Goal: Transaction & Acquisition: Purchase product/service

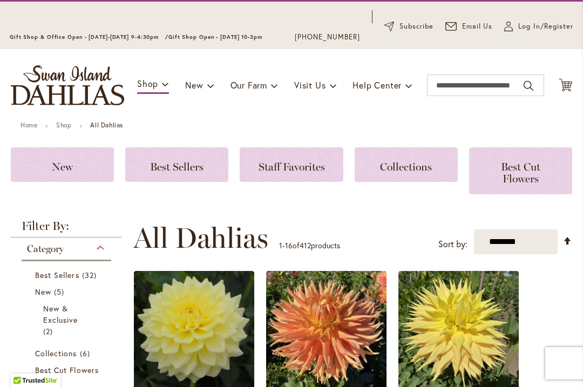
scroll to position [53, 0]
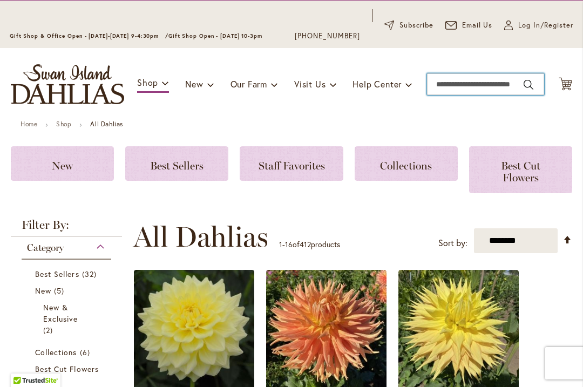
click at [465, 80] on input "Search" at bounding box center [485, 84] width 117 height 22
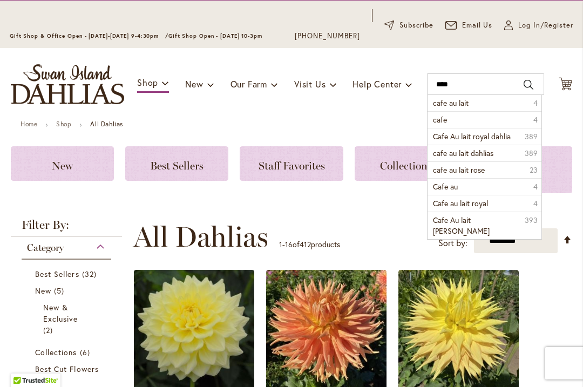
click at [469, 102] on span "cafe au lait" at bounding box center [451, 103] width 36 height 10
type input "**********"
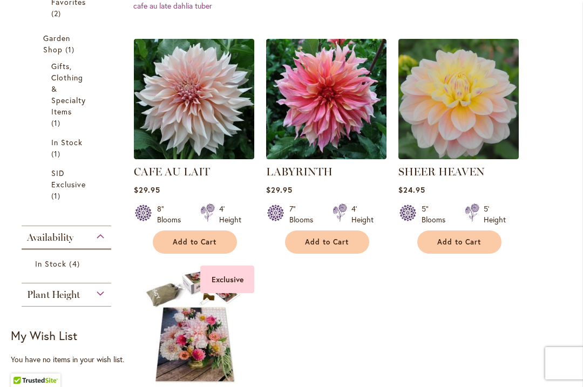
scroll to position [393, 0]
click at [200, 100] on img at bounding box center [194, 99] width 120 height 120
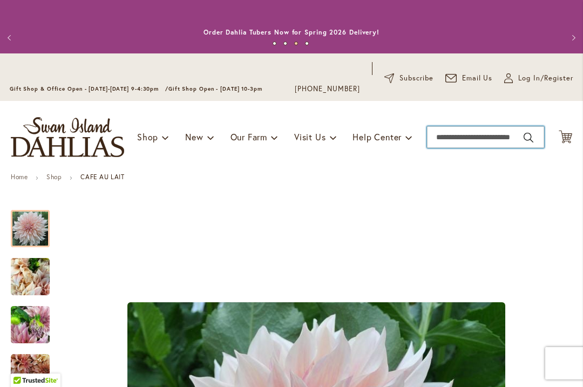
click at [464, 133] on input "Search" at bounding box center [485, 137] width 117 height 22
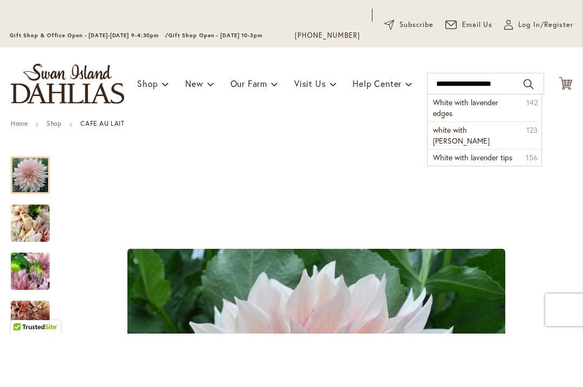
click at [464, 151] on span "White with lavender edges" at bounding box center [465, 161] width 65 height 21
type input "**********"
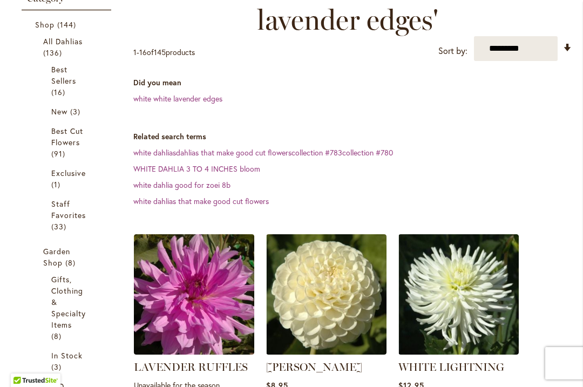
scroll to position [245, 0]
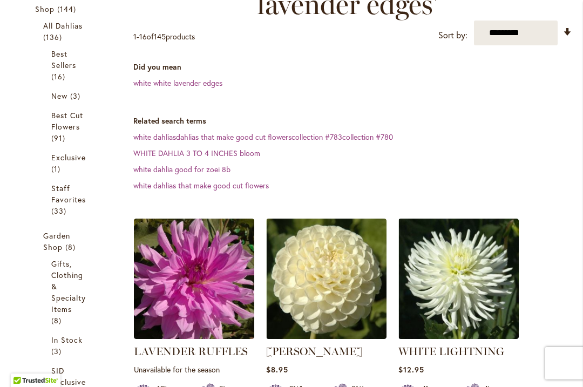
click at [190, 87] on link "white white lavender edges" at bounding box center [177, 83] width 89 height 10
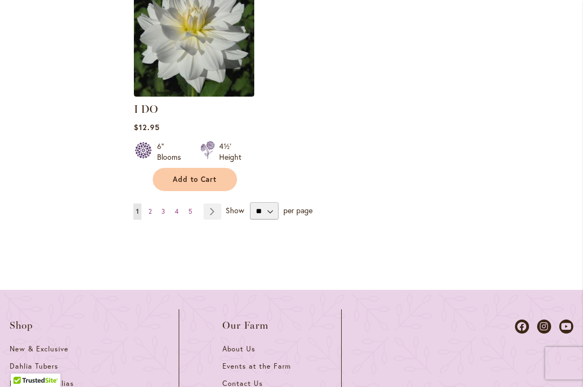
scroll to position [1568, 0]
click at [218, 212] on link "Page Next" at bounding box center [213, 212] width 18 height 16
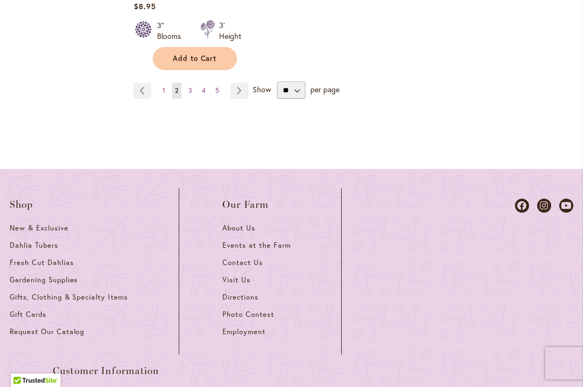
scroll to position [1734, 0]
click at [193, 83] on link "Page 3" at bounding box center [190, 91] width 9 height 16
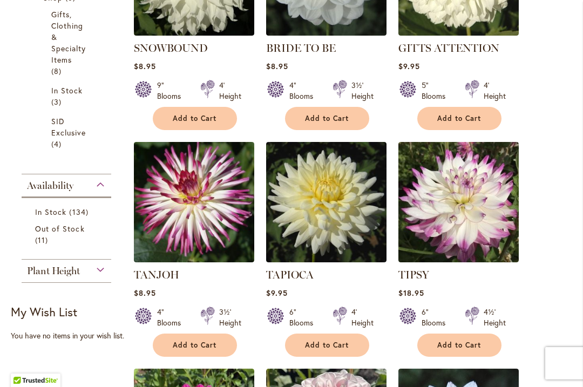
scroll to position [497, 0]
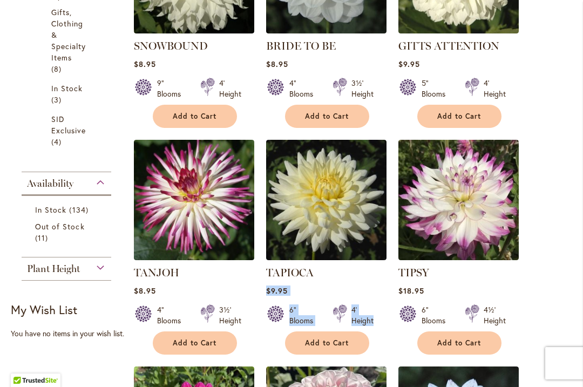
click at [506, 254] on img at bounding box center [459, 200] width 120 height 120
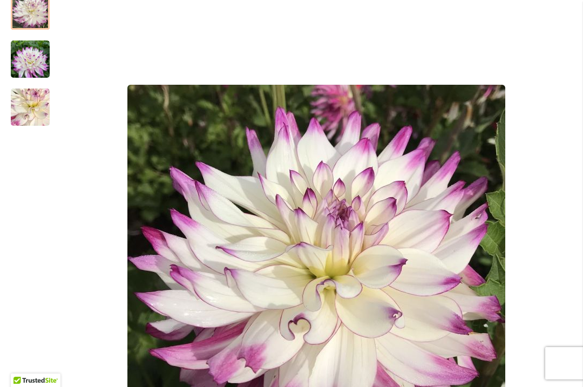
scroll to position [219, 0]
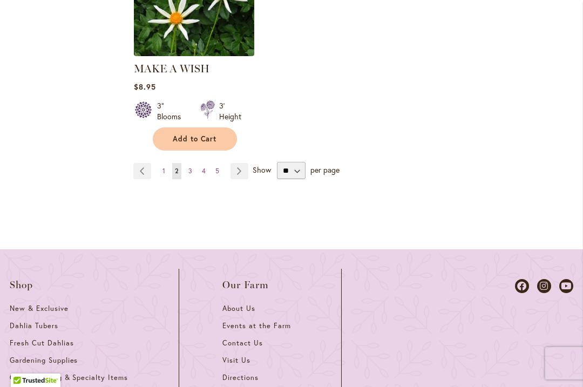
scroll to position [1655, 0]
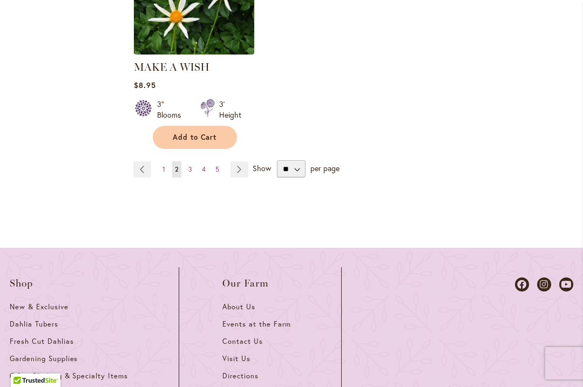
click at [194, 161] on link "Page 3" at bounding box center [190, 169] width 9 height 16
click at [188, 161] on link "Page 3" at bounding box center [190, 169] width 9 height 16
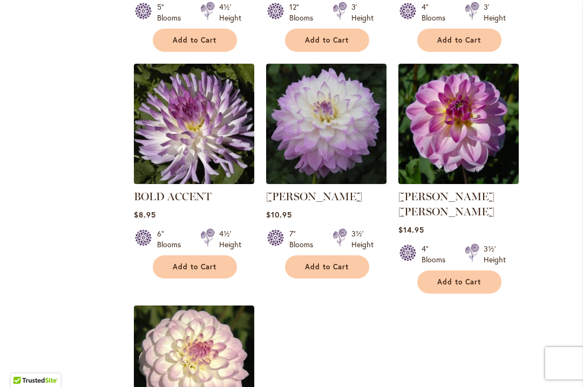
scroll to position [1254, 0]
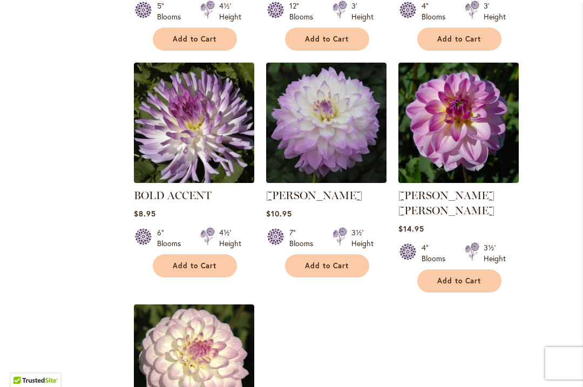
click at [327, 130] on img at bounding box center [326, 123] width 120 height 120
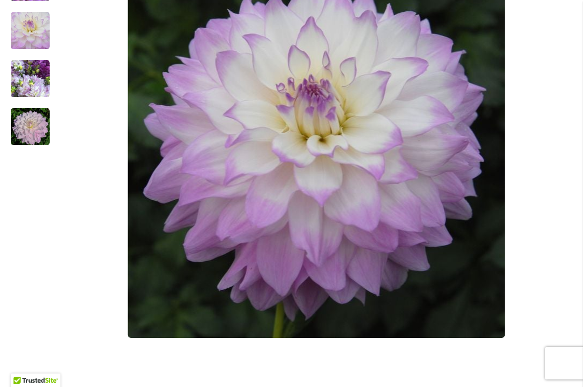
scroll to position [328, 0]
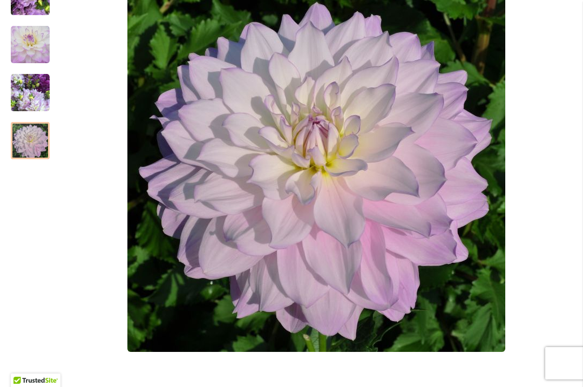
click at [58, 149] on div at bounding box center [292, 163] width 562 height 584
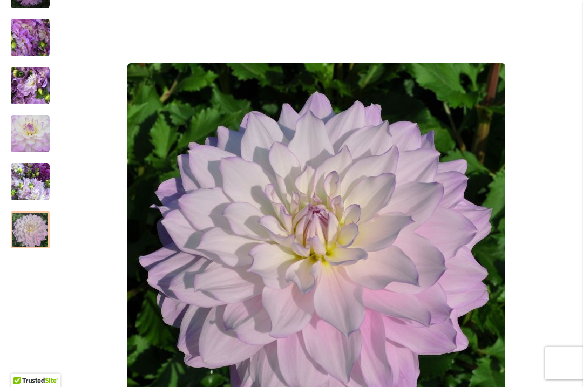
scroll to position [238, 0]
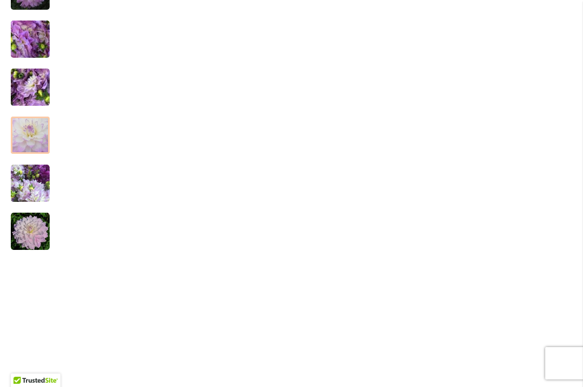
click at [32, 131] on img "MIKAYLA MIRANDA" at bounding box center [30, 135] width 39 height 39
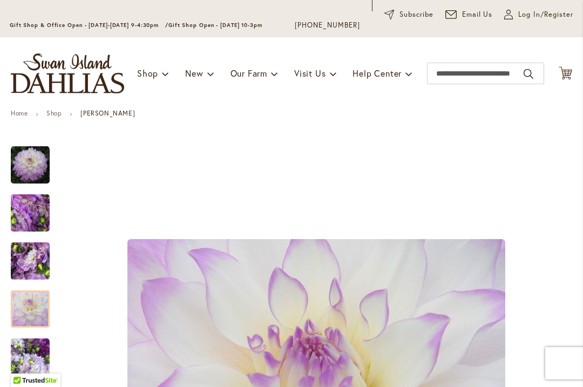
scroll to position [63, 0]
click at [32, 167] on img "MIKAYLA MIRANDA" at bounding box center [30, 165] width 39 height 39
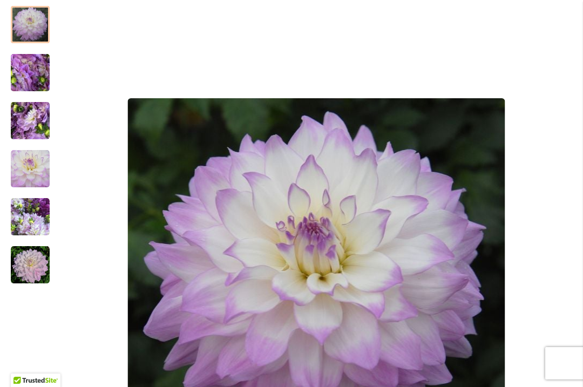
scroll to position [207, 0]
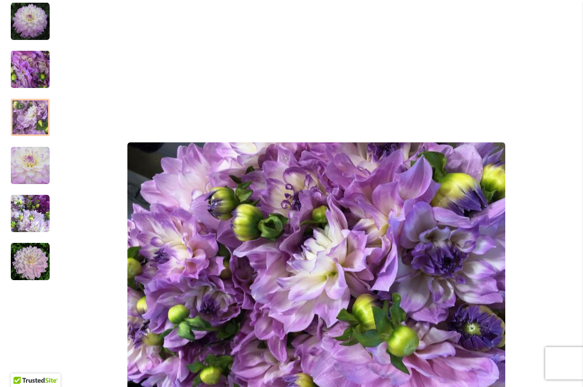
click at [36, 121] on img "MIKAYLA MIRANDA" at bounding box center [30, 118] width 78 height 58
click at [31, 264] on img "MIKAYLA MIRANDA" at bounding box center [30, 261] width 39 height 39
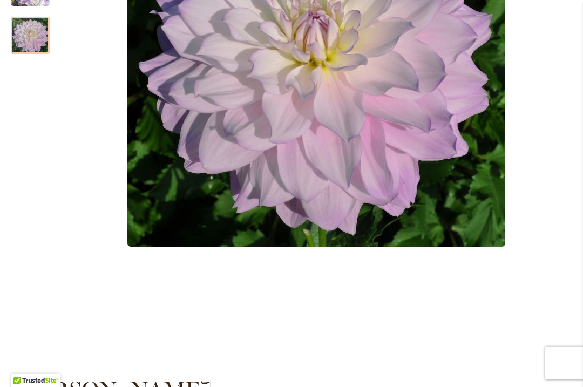
scroll to position [0, 0]
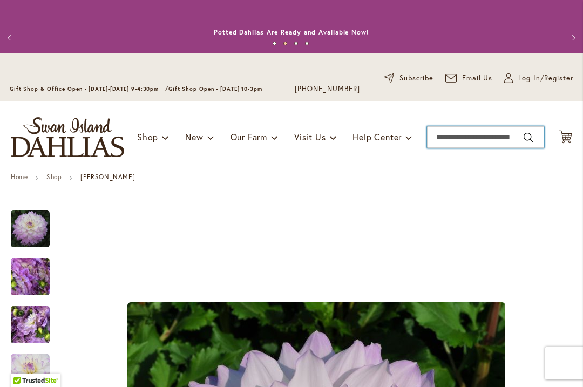
click at [472, 139] on input "Search" at bounding box center [485, 137] width 117 height 22
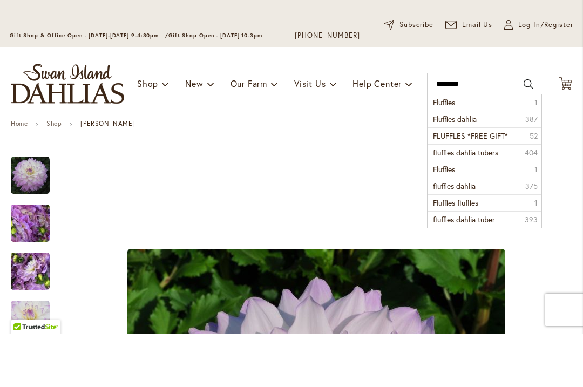
click at [477, 167] on span "Fluffles dahlia" at bounding box center [455, 172] width 44 height 10
type input "**********"
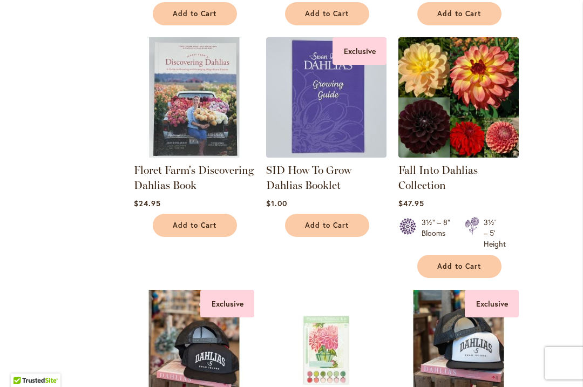
scroll to position [1005, 0]
click at [458, 87] on img at bounding box center [459, 97] width 120 height 120
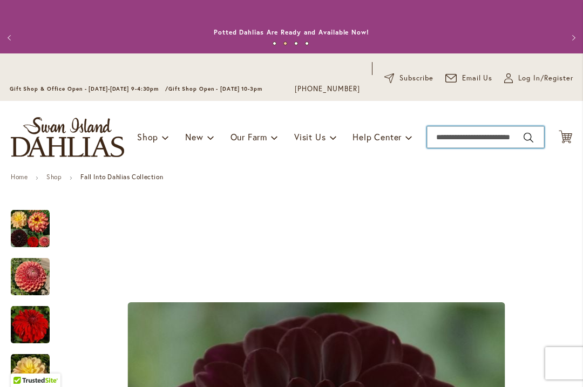
click at [467, 136] on input "Search" at bounding box center [485, 137] width 117 height 22
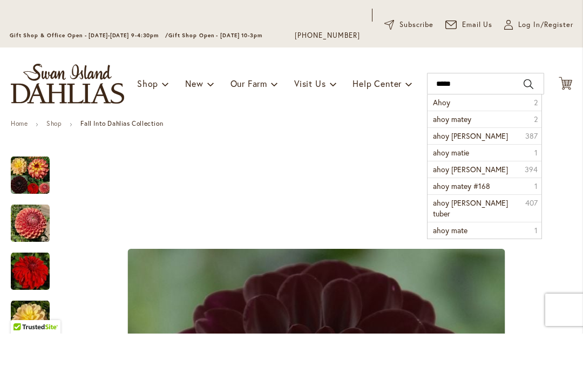
click at [485, 184] on span "ahoy matey dahlia" at bounding box center [470, 189] width 75 height 10
type input "**********"
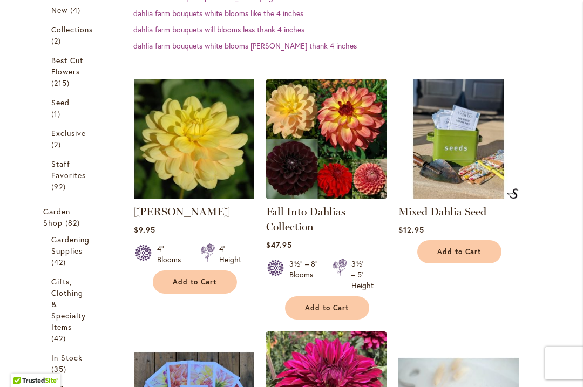
scroll to position [332, 0]
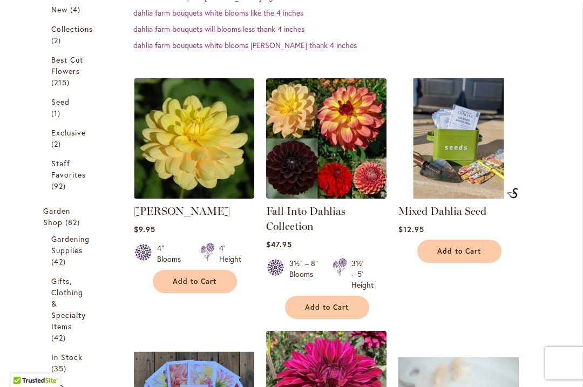
click at [200, 143] on img at bounding box center [194, 138] width 120 height 120
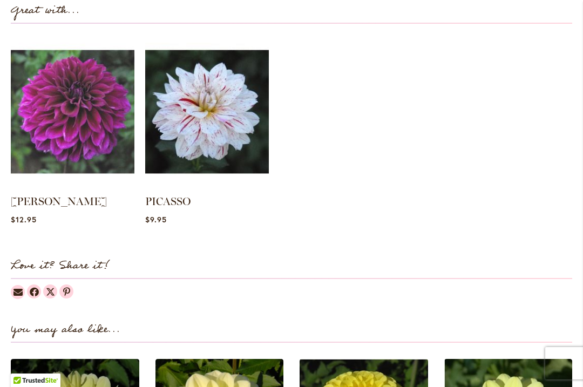
scroll to position [1094, 0]
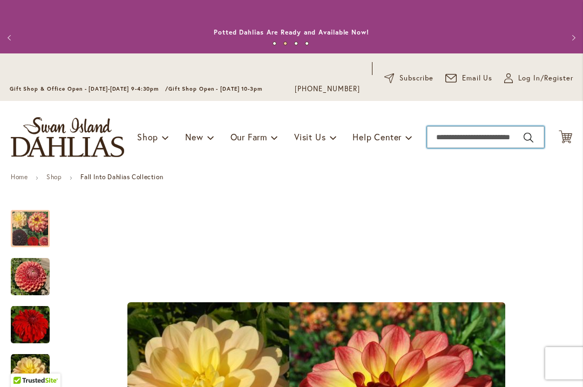
click at [474, 134] on input "Search" at bounding box center [485, 137] width 117 height 22
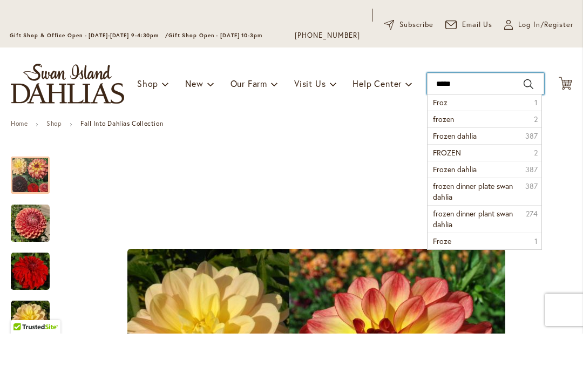
type input "******"
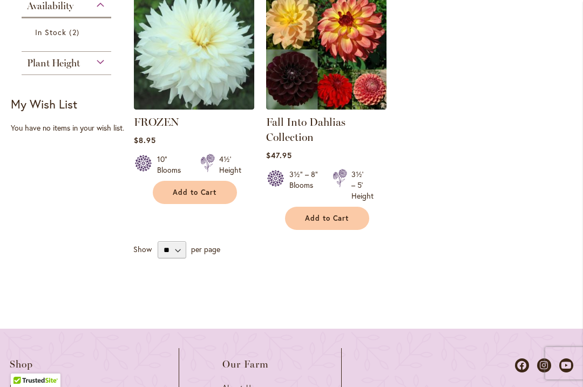
scroll to position [389, 0]
click at [200, 52] on img at bounding box center [194, 49] width 120 height 120
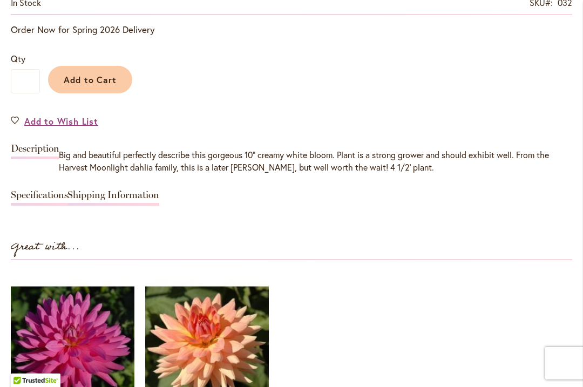
scroll to position [876, 0]
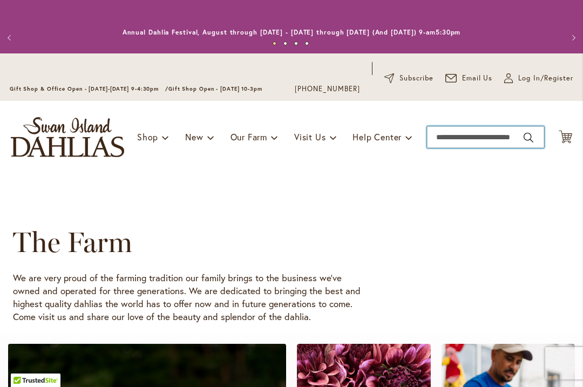
click at [452, 133] on input "Search" at bounding box center [485, 137] width 117 height 22
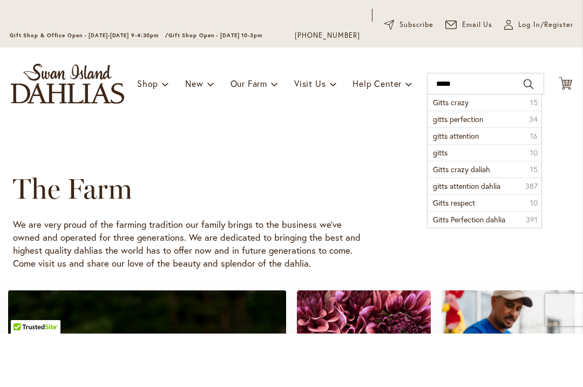
click at [474, 148] on li "Gitts crazy 15" at bounding box center [484, 156] width 113 height 16
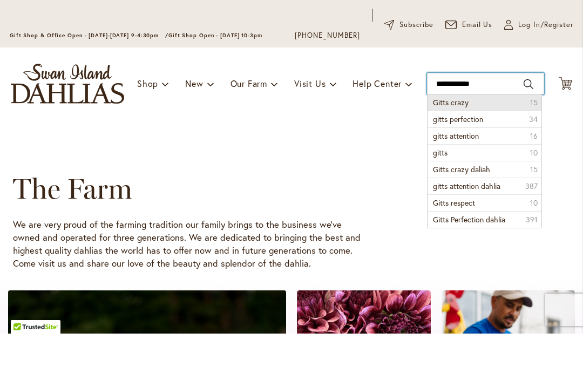
type input "**********"
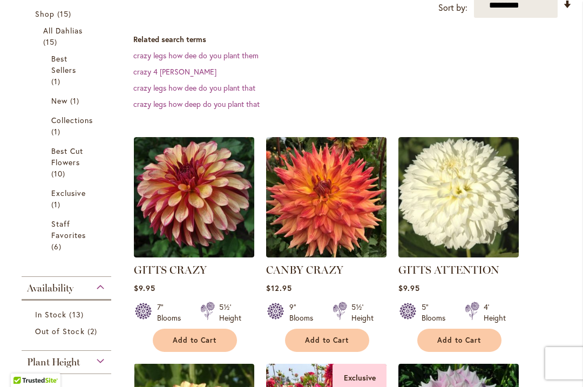
scroll to position [240, 0]
click at [206, 197] on img at bounding box center [194, 197] width 120 height 120
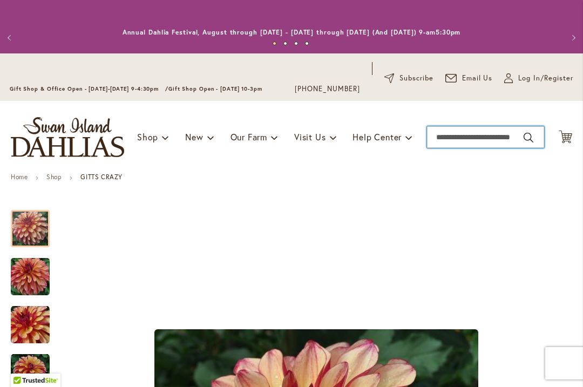
click at [489, 132] on input "Search" at bounding box center [485, 137] width 117 height 22
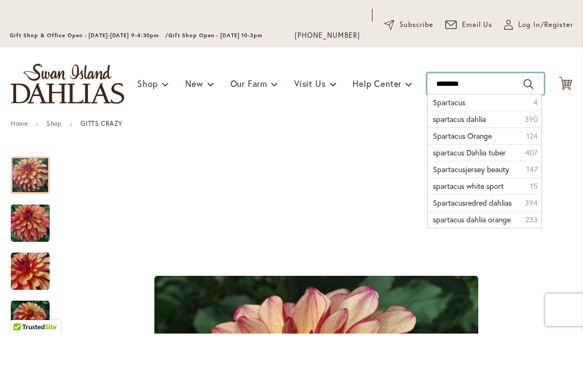
type input "*********"
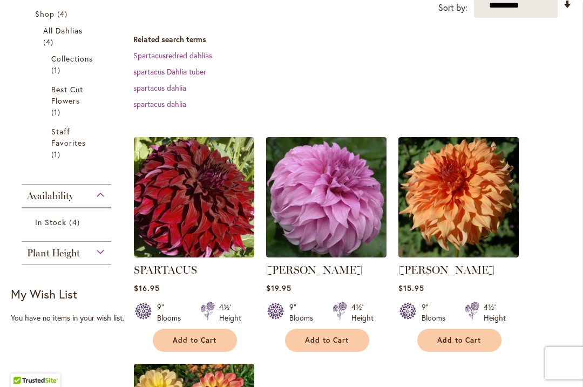
scroll to position [242, 0]
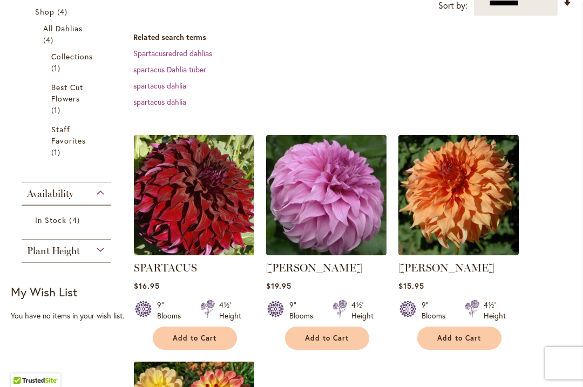
click at [195, 200] on img at bounding box center [194, 195] width 120 height 120
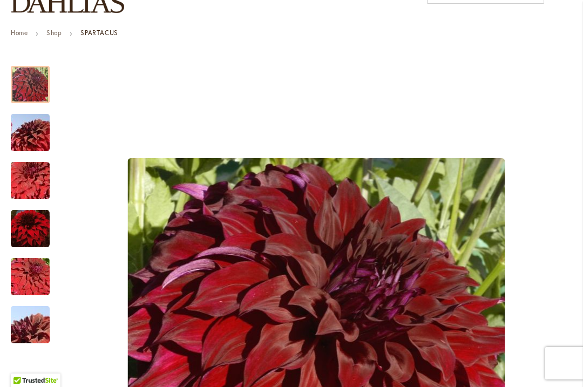
scroll to position [144, 0]
click at [32, 83] on div at bounding box center [30, 84] width 39 height 37
click at [30, 132] on img "Spartacus" at bounding box center [30, 133] width 78 height 52
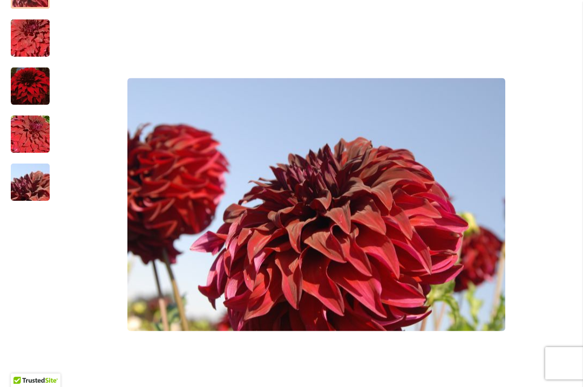
scroll to position [291, 0]
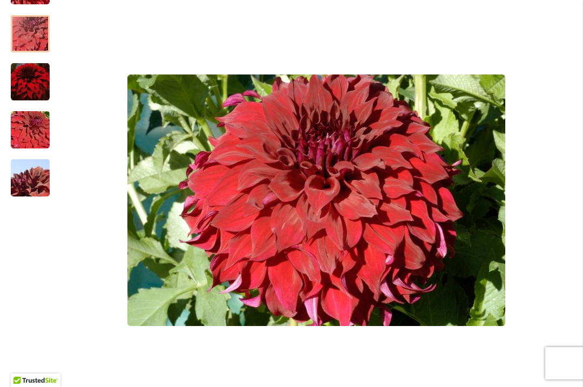
click at [25, 32] on img "Spartacus" at bounding box center [30, 34] width 78 height 52
click at [26, 79] on img "Spartacus" at bounding box center [30, 81] width 39 height 39
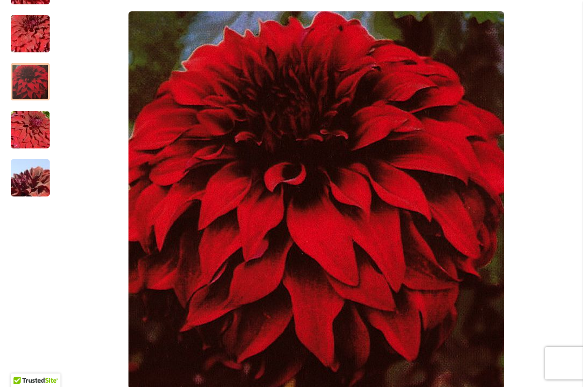
click at [34, 129] on img "Spartacus" at bounding box center [30, 130] width 78 height 52
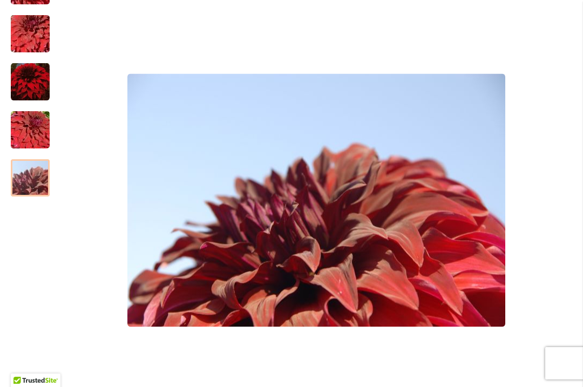
click at [29, 179] on img "Spartacus" at bounding box center [30, 178] width 78 height 52
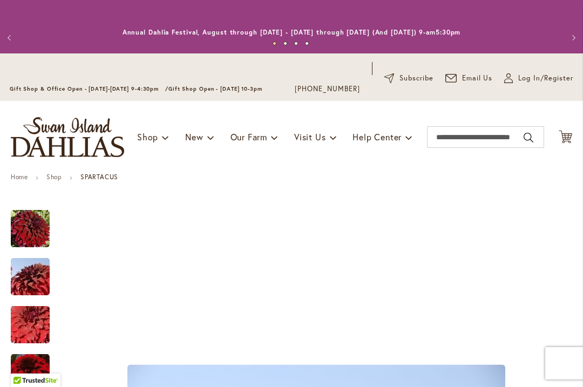
scroll to position [0, 0]
click at [475, 135] on input "Search" at bounding box center [485, 137] width 117 height 22
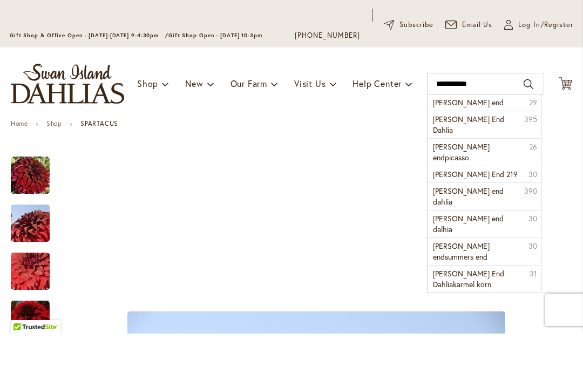
click at [489, 167] on span "Summers End Dahlia" at bounding box center [468, 177] width 71 height 21
type input "**********"
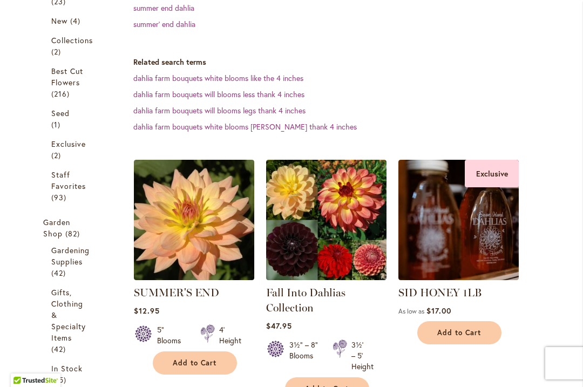
scroll to position [321, 0]
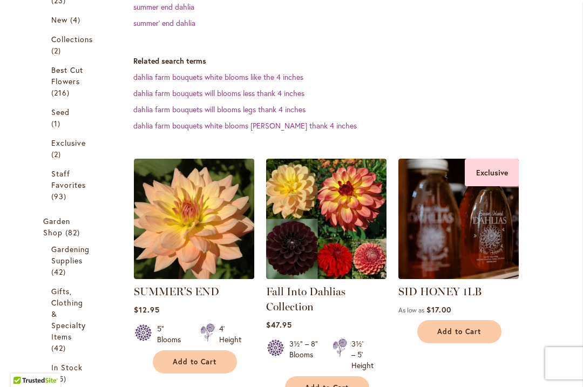
click at [198, 225] on img at bounding box center [194, 219] width 120 height 120
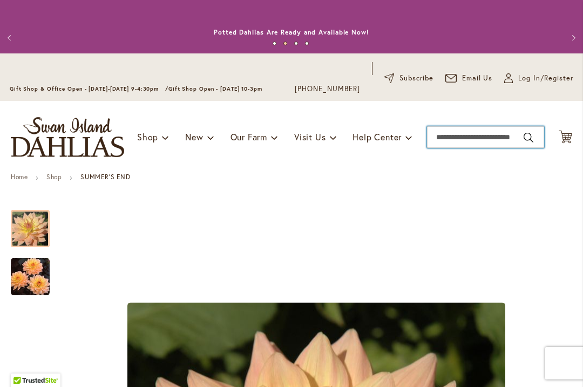
click at [465, 138] on input "Search" at bounding box center [485, 137] width 117 height 22
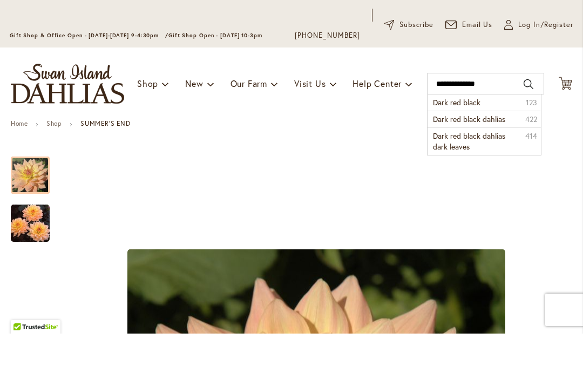
click at [498, 167] on span "Dark red black dahlias" at bounding box center [469, 172] width 72 height 10
type input "**********"
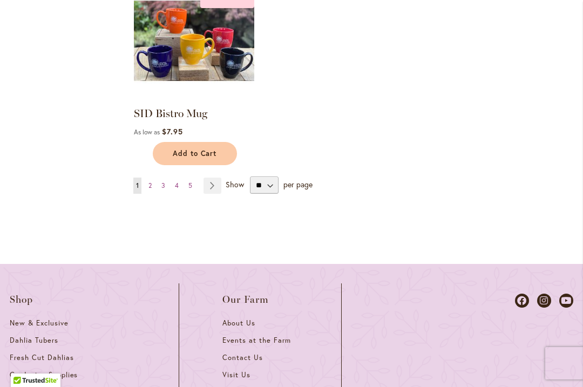
scroll to position [1676, 0]
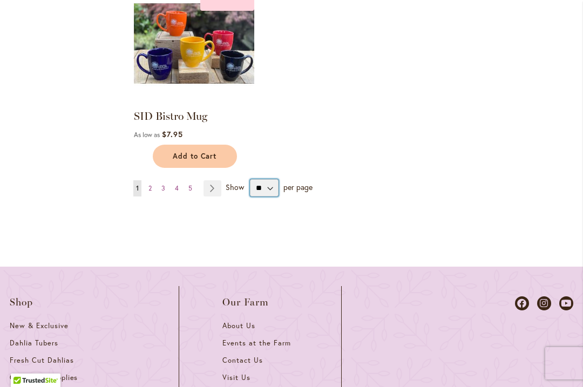
click at [271, 179] on select "** ** ** **" at bounding box center [264, 187] width 29 height 17
select select "**"
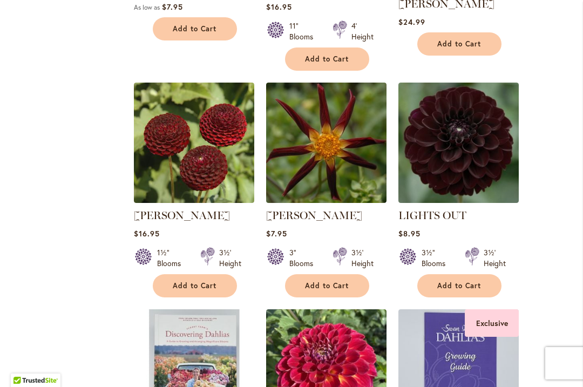
scroll to position [1805, 0]
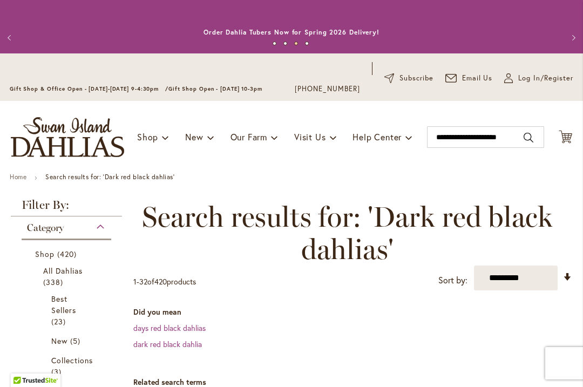
scroll to position [0, 0]
click at [487, 138] on input "**********" at bounding box center [485, 137] width 117 height 22
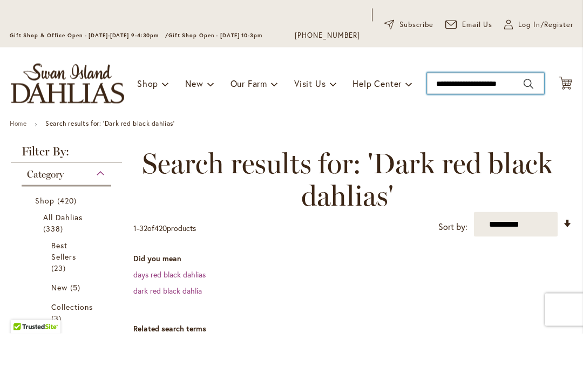
click at [487, 126] on input "**********" at bounding box center [485, 137] width 117 height 22
click at [523, 126] on input "**********" at bounding box center [485, 137] width 117 height 22
type input "*"
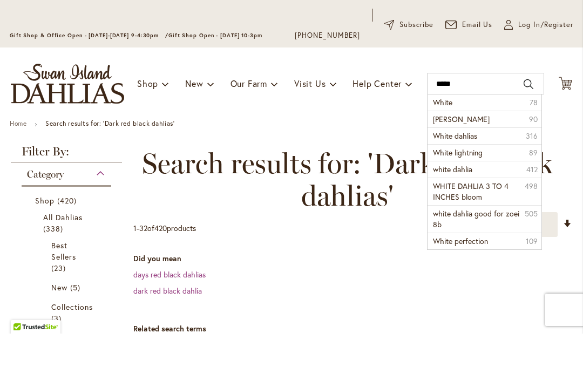
click at [473, 184] on span "White dahlias" at bounding box center [455, 189] width 44 height 10
type input "**********"
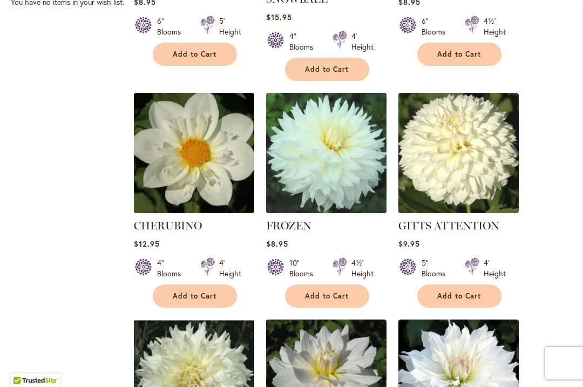
scroll to position [664, 0]
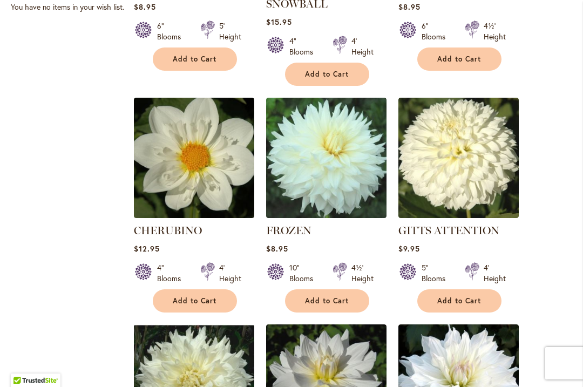
click at [557, 227] on ol "ALL TRIUMPH $12.95 4" Blooms 2½' Height" at bounding box center [352, 318] width 439 height 1380
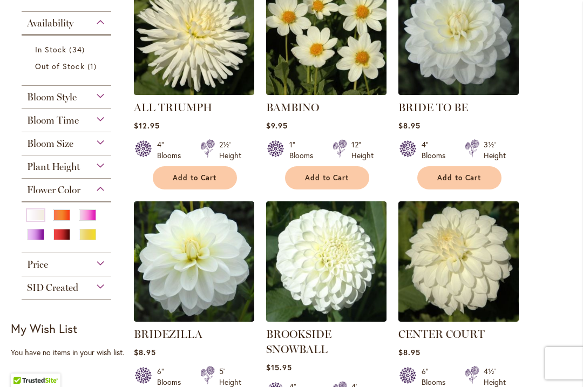
scroll to position [320, 0]
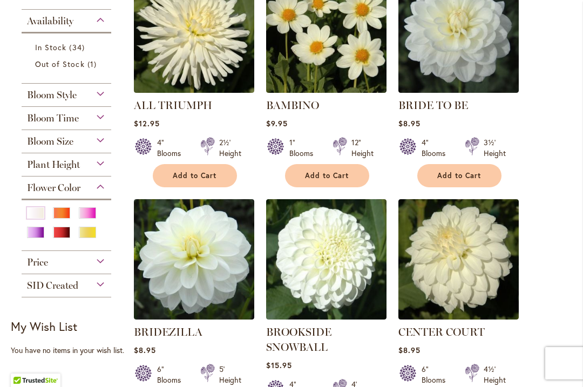
click at [100, 193] on div "Flower Color" at bounding box center [67, 185] width 90 height 17
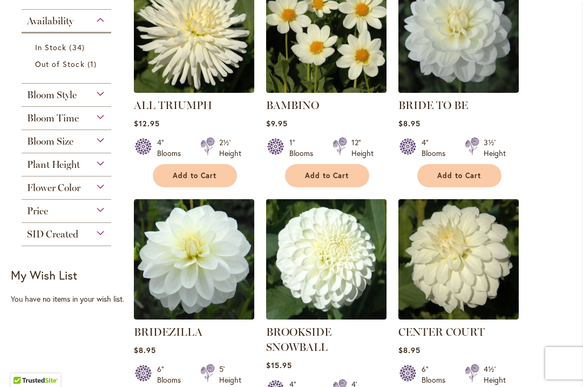
click at [110, 194] on div "Flower Color" at bounding box center [67, 185] width 90 height 17
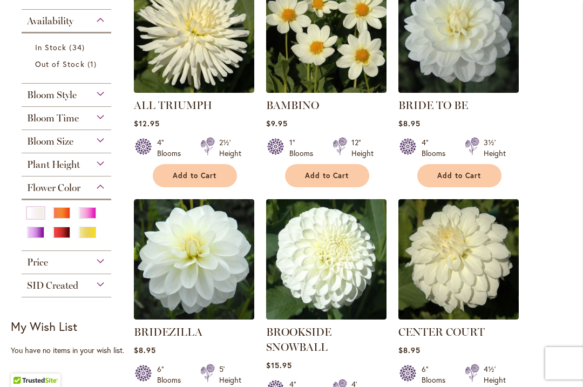
click at [65, 219] on div "Orange/Peach" at bounding box center [61, 212] width 17 height 11
click at [33, 215] on div "White/Cream" at bounding box center [35, 212] width 17 height 11
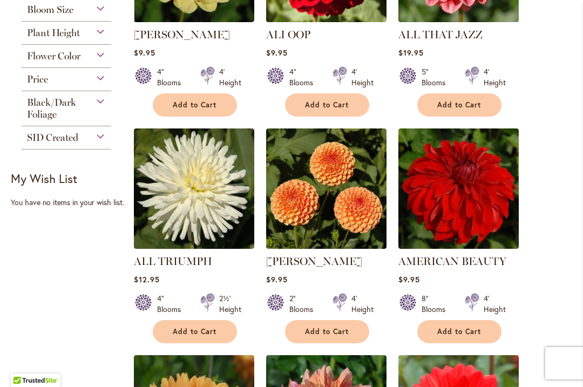
scroll to position [650, 0]
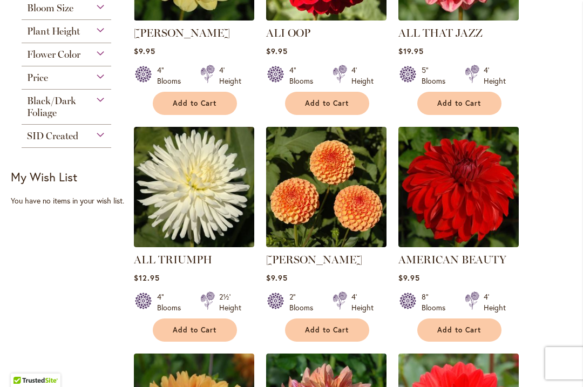
click at [106, 106] on div "Black/Dark Foliage" at bounding box center [67, 104] width 90 height 29
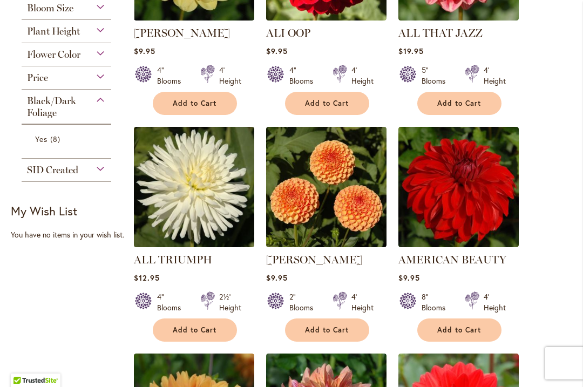
click at [97, 109] on div "Black/Dark Foliage" at bounding box center [67, 104] width 90 height 29
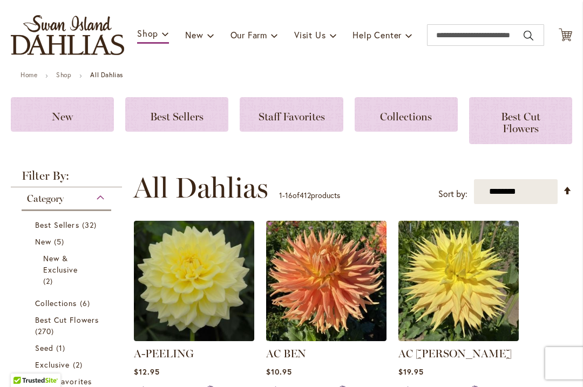
scroll to position [101, 0]
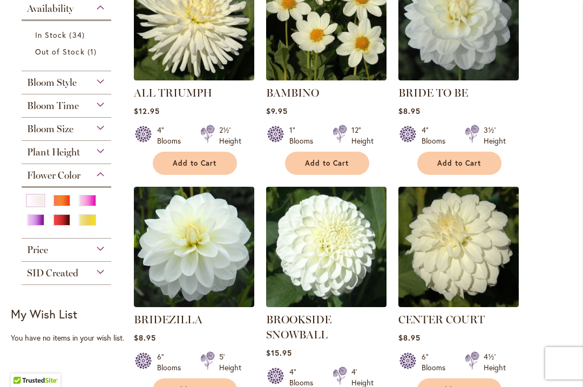
scroll to position [333, 0]
click at [89, 202] on div "Pink" at bounding box center [87, 200] width 17 height 11
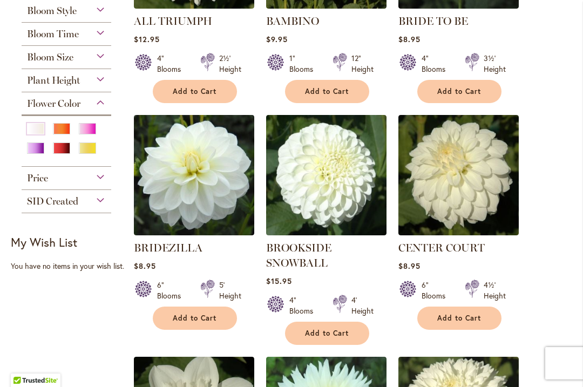
scroll to position [404, 0]
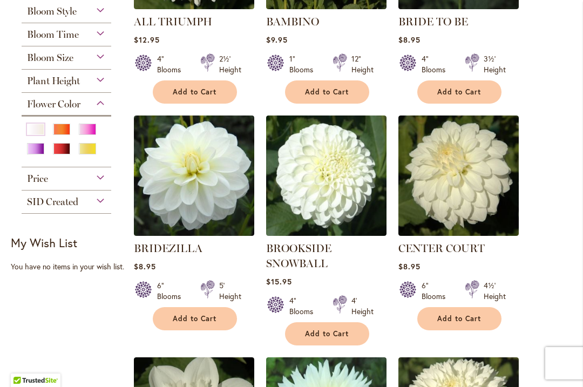
click at [41, 154] on div "Purple" at bounding box center [35, 148] width 17 height 11
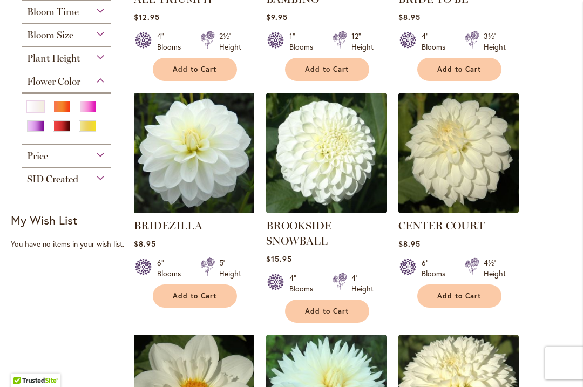
scroll to position [428, 0]
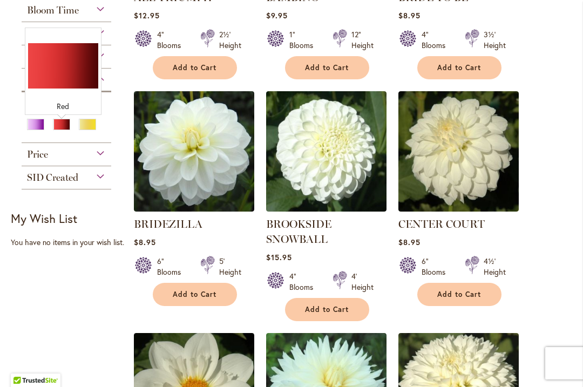
click at [65, 130] on div "Red" at bounding box center [61, 124] width 17 height 11
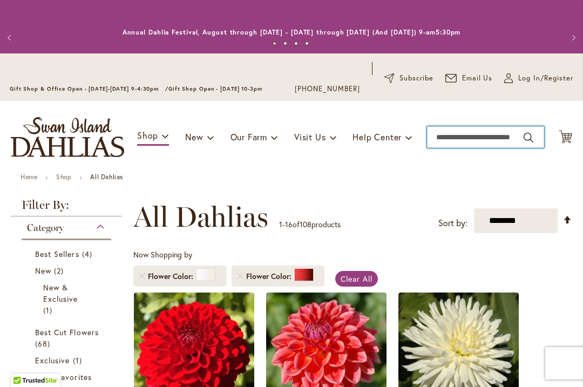
click at [455, 137] on input "Search" at bounding box center [485, 137] width 117 height 22
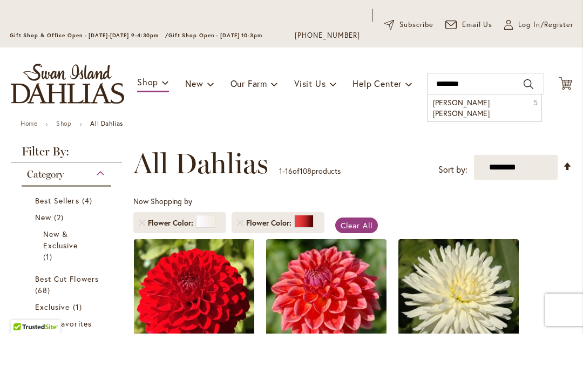
click at [467, 151] on span "Patricis Ann" at bounding box center [461, 161] width 57 height 21
type input "**********"
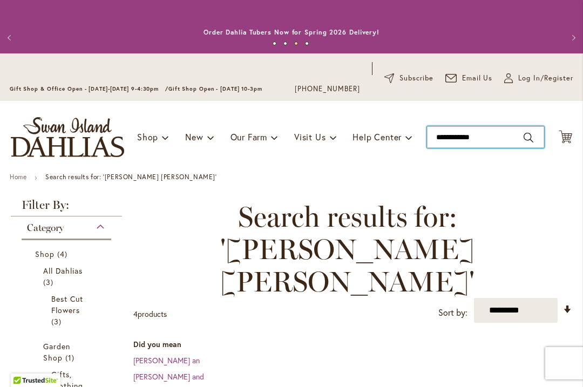
click at [499, 133] on input "**********" at bounding box center [485, 137] width 117 height 22
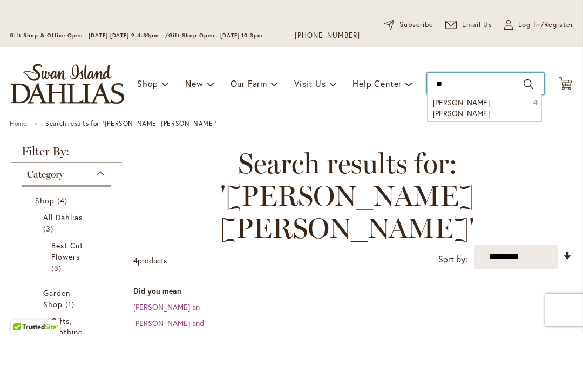
type input "*"
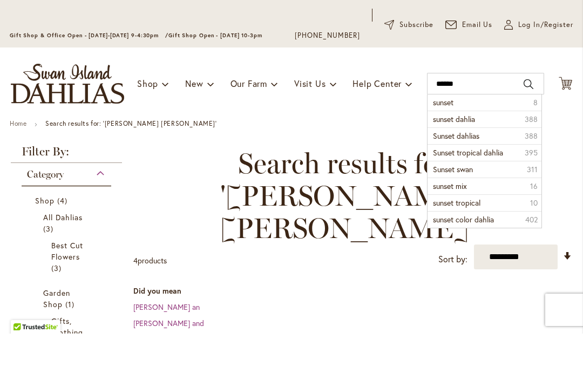
click at [474, 184] on span "Sunset dahlias" at bounding box center [456, 189] width 46 height 10
type input "**********"
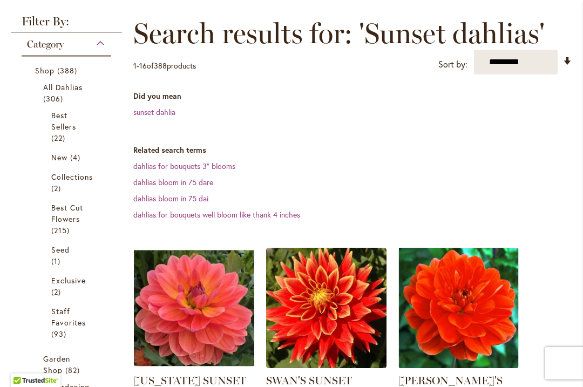
scroll to position [183, 0]
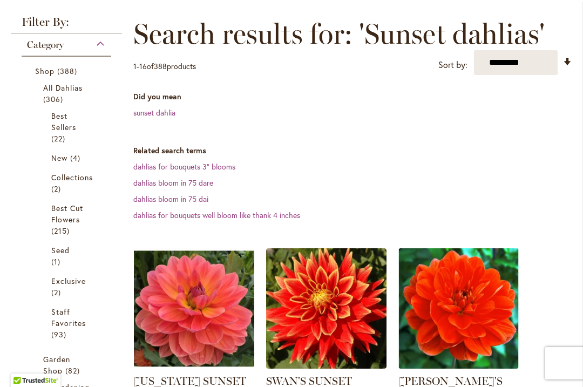
click at [102, 49] on div "Category" at bounding box center [67, 41] width 90 height 17
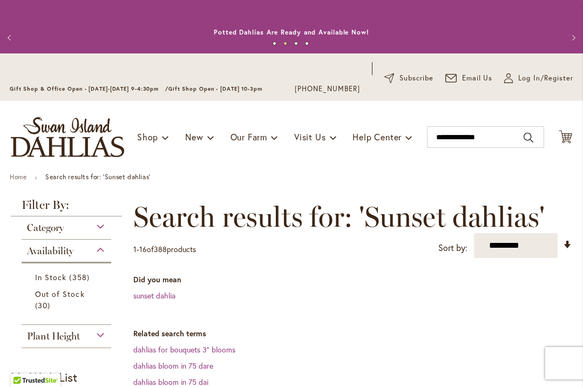
scroll to position [0, 0]
click at [228, 167] on span "New & Exclusive" at bounding box center [235, 165] width 65 height 11
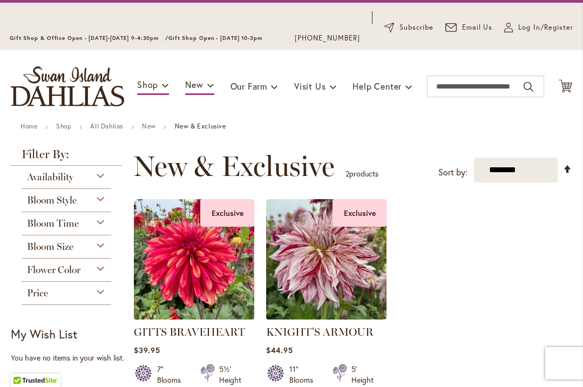
scroll to position [78, 0]
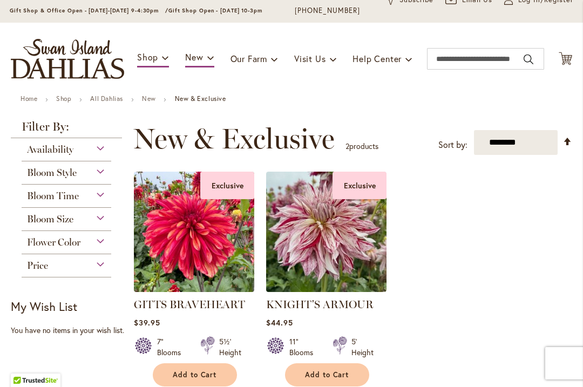
click at [107, 245] on div "Flower Color" at bounding box center [67, 239] width 90 height 17
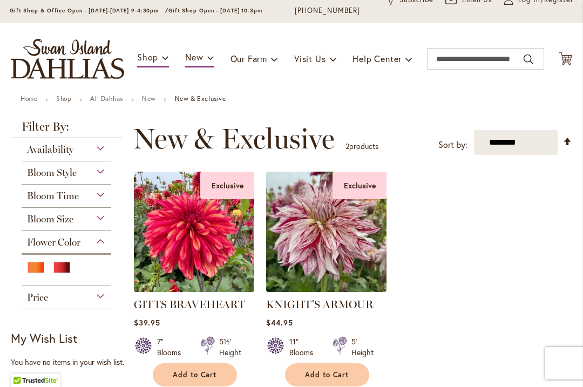
click at [66, 273] on div "Red" at bounding box center [61, 267] width 17 height 11
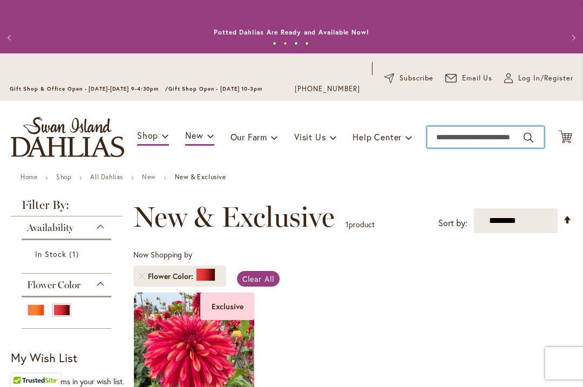
click at [483, 135] on input "Search" at bounding box center [485, 137] width 117 height 22
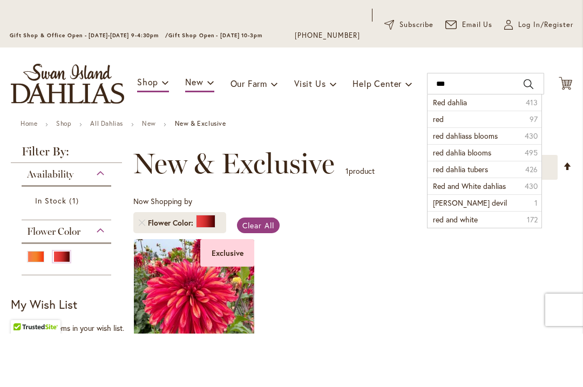
click at [478, 148] on li "Red dahlia 413" at bounding box center [484, 156] width 113 height 16
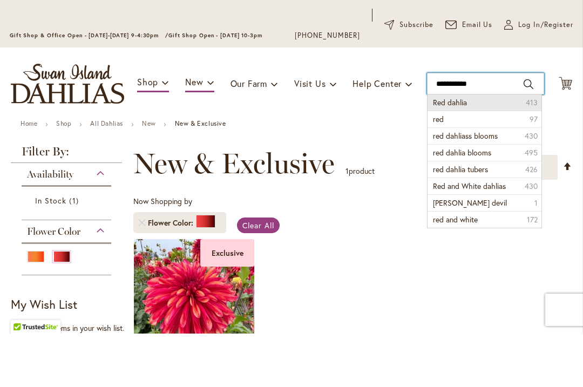
type input "**********"
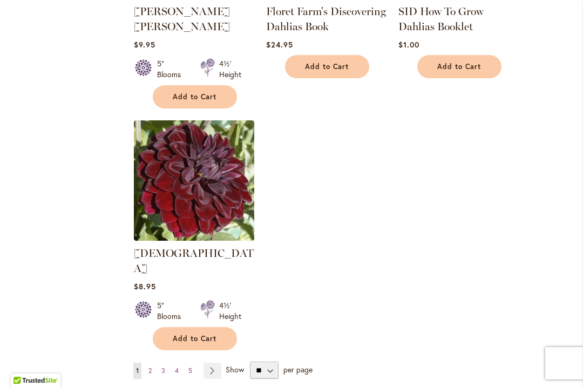
scroll to position [1377, 0]
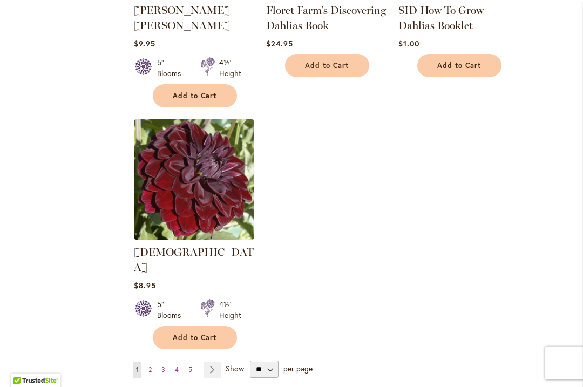
click at [219, 362] on link "Page Next" at bounding box center [213, 370] width 18 height 16
click at [276, 361] on select "** ** ** **" at bounding box center [264, 369] width 29 height 17
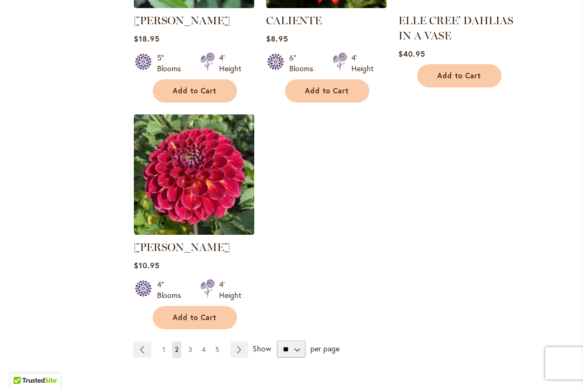
scroll to position [1444, 0]
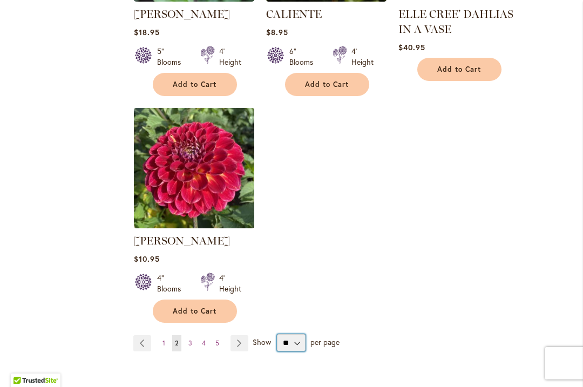
click at [299, 334] on select "** ** ** **" at bounding box center [291, 342] width 29 height 17
select select "**"
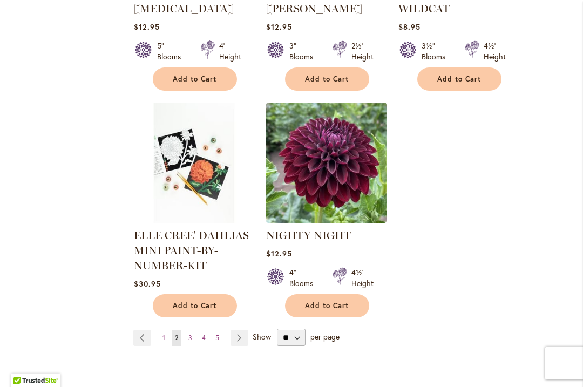
scroll to position [2557, 0]
click at [145, 342] on link "Page Previous" at bounding box center [142, 338] width 18 height 16
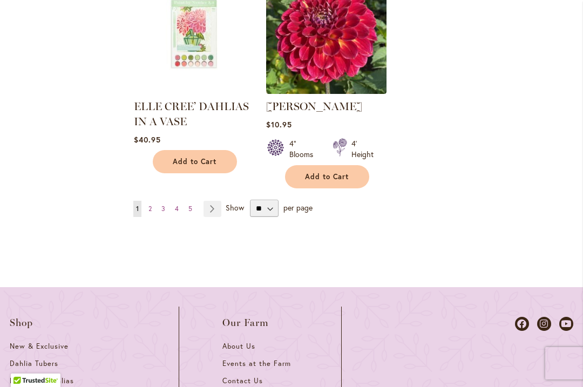
scroll to position [2713, 0]
click at [217, 200] on link "Page Next" at bounding box center [213, 208] width 18 height 16
click at [212, 200] on link "Page Next" at bounding box center [213, 208] width 18 height 16
click at [163, 204] on span "3" at bounding box center [163, 208] width 4 height 8
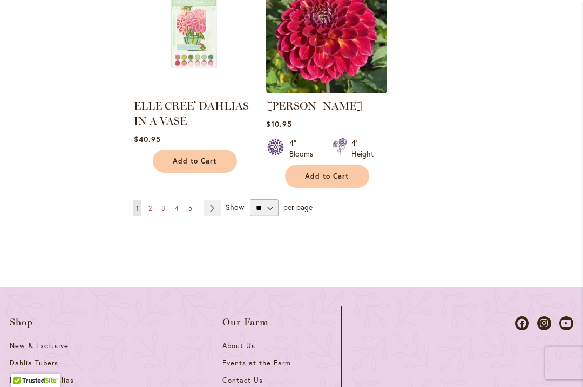
click at [165, 204] on span "3" at bounding box center [163, 208] width 4 height 8
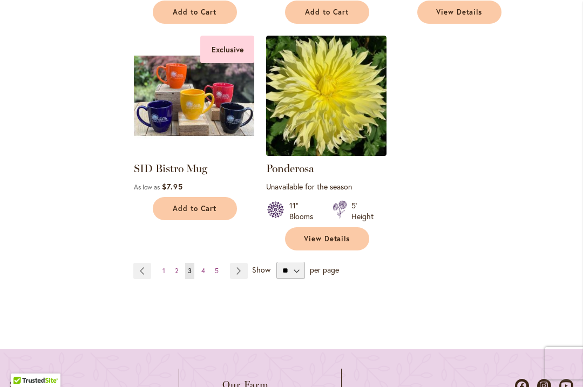
scroll to position [2672, 0]
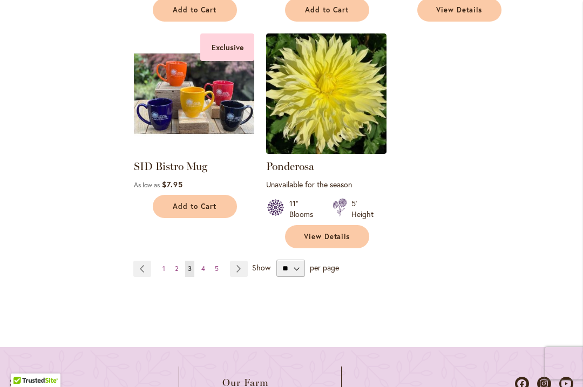
click at [203, 265] on span "4" at bounding box center [203, 269] width 4 height 8
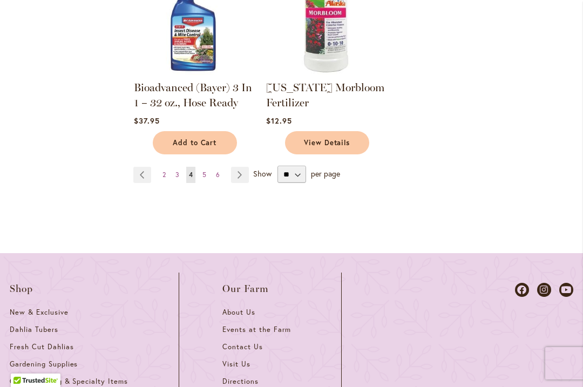
scroll to position [2686, 0]
click at [207, 167] on link "Page 5" at bounding box center [204, 175] width 9 height 16
click at [203, 171] on span "5" at bounding box center [204, 175] width 4 height 8
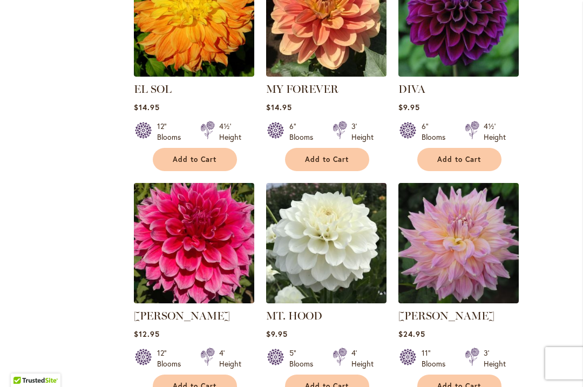
scroll to position [1989, 0]
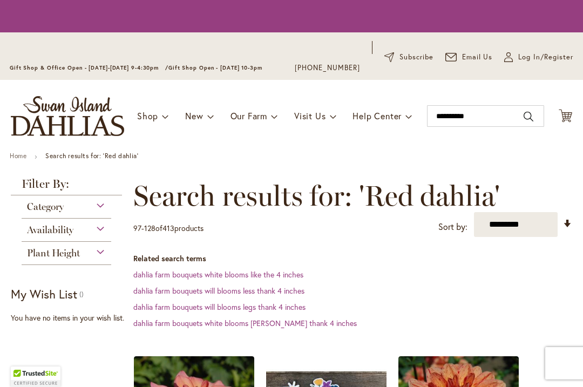
scroll to position [241, 0]
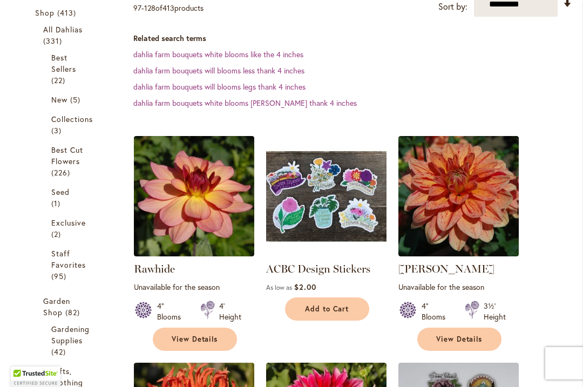
click at [39, 275] on li "All Dahlias 331 items Best Sellers 22 items New 5 items Collections 3 226 1" at bounding box center [66, 155] width 63 height 269
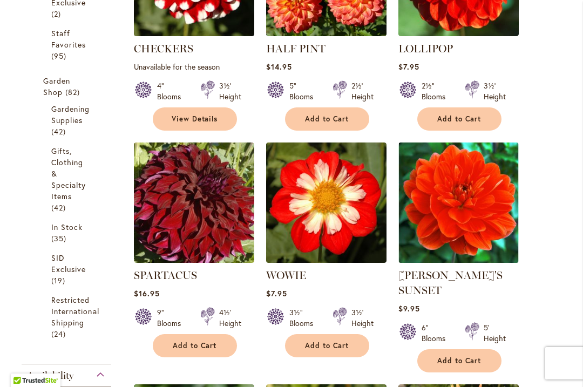
scroll to position [455, 0]
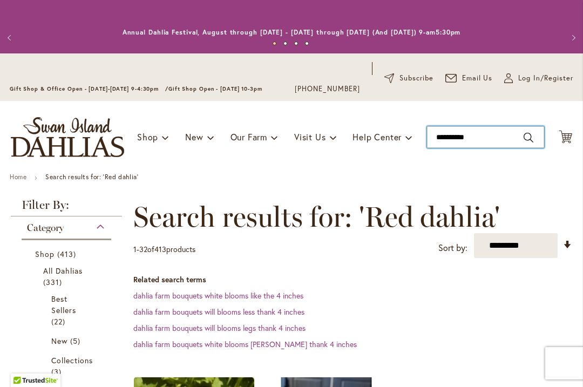
click at [475, 137] on input "**********" at bounding box center [485, 137] width 117 height 22
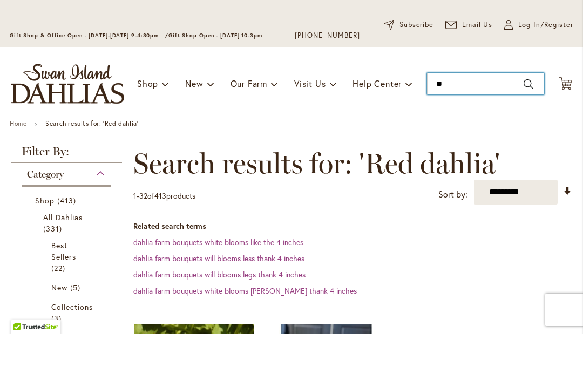
type input "*"
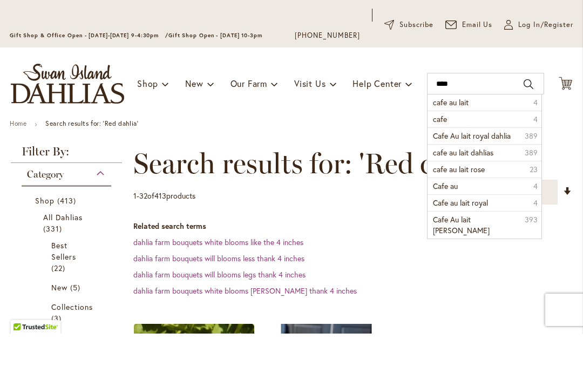
click at [469, 151] on span "cafe au lait" at bounding box center [451, 156] width 36 height 10
type input "**********"
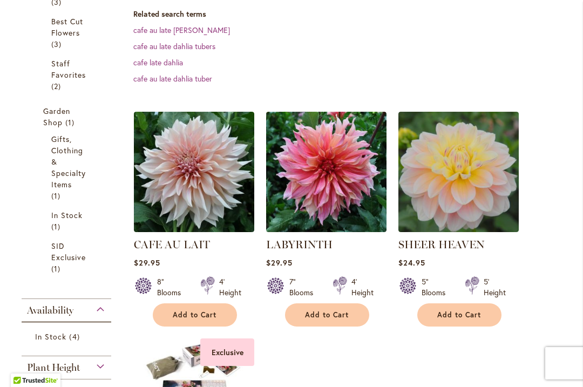
scroll to position [321, 0]
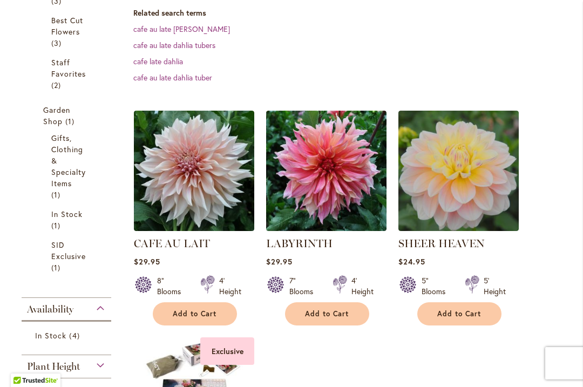
click at [199, 161] on img at bounding box center [194, 171] width 120 height 120
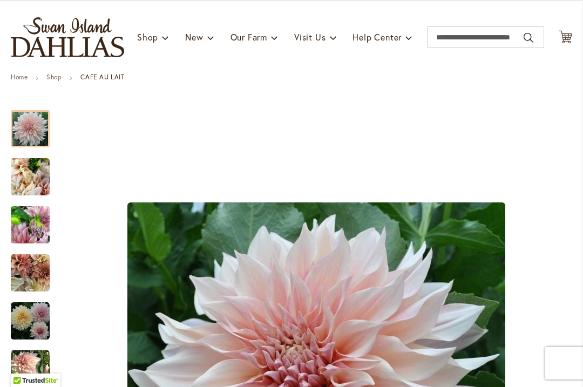
scroll to position [82, 0]
